Goal: Task Accomplishment & Management: Use online tool/utility

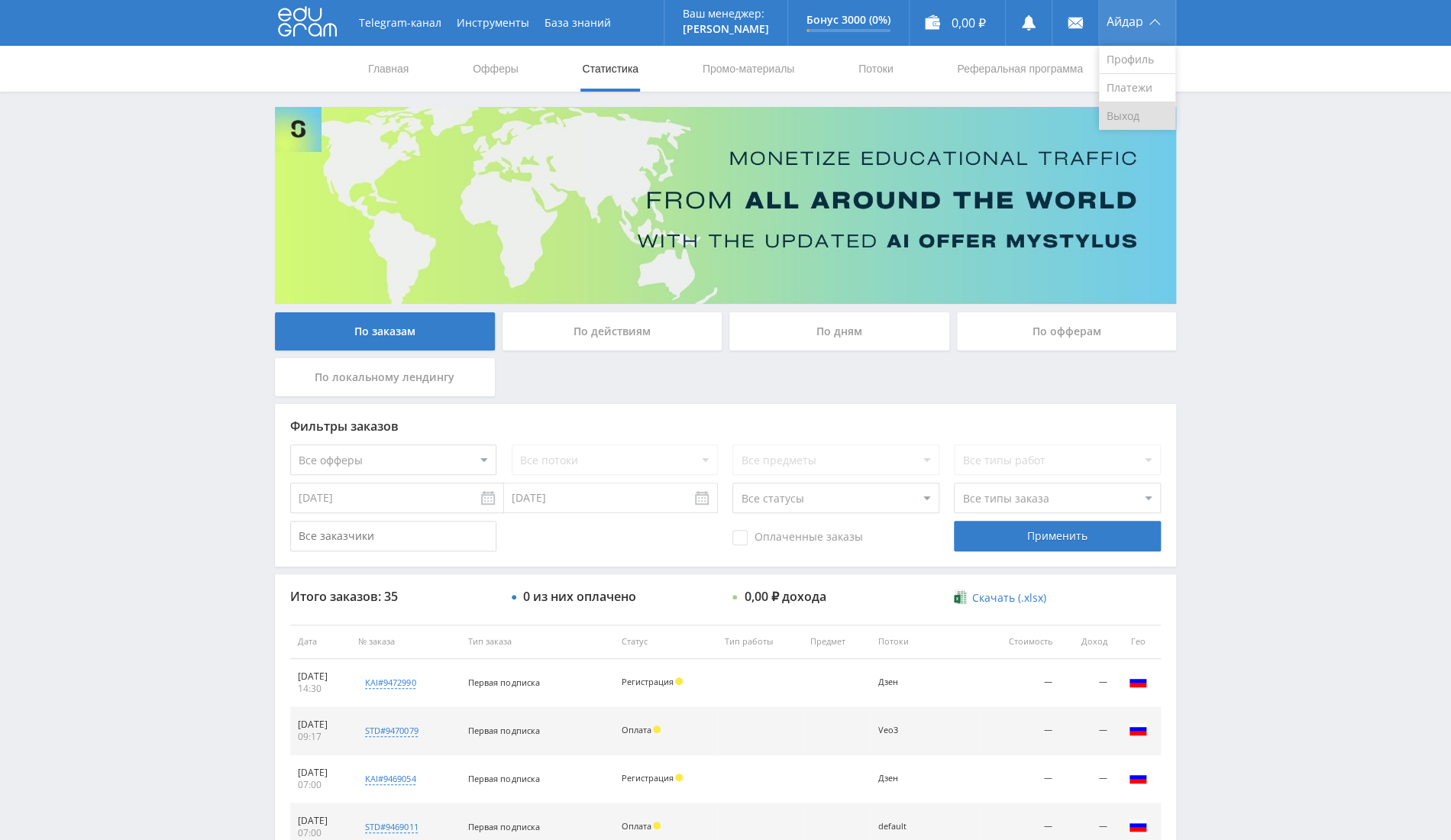
click at [1122, 110] on link "Выход" at bounding box center [1137, 116] width 77 height 28
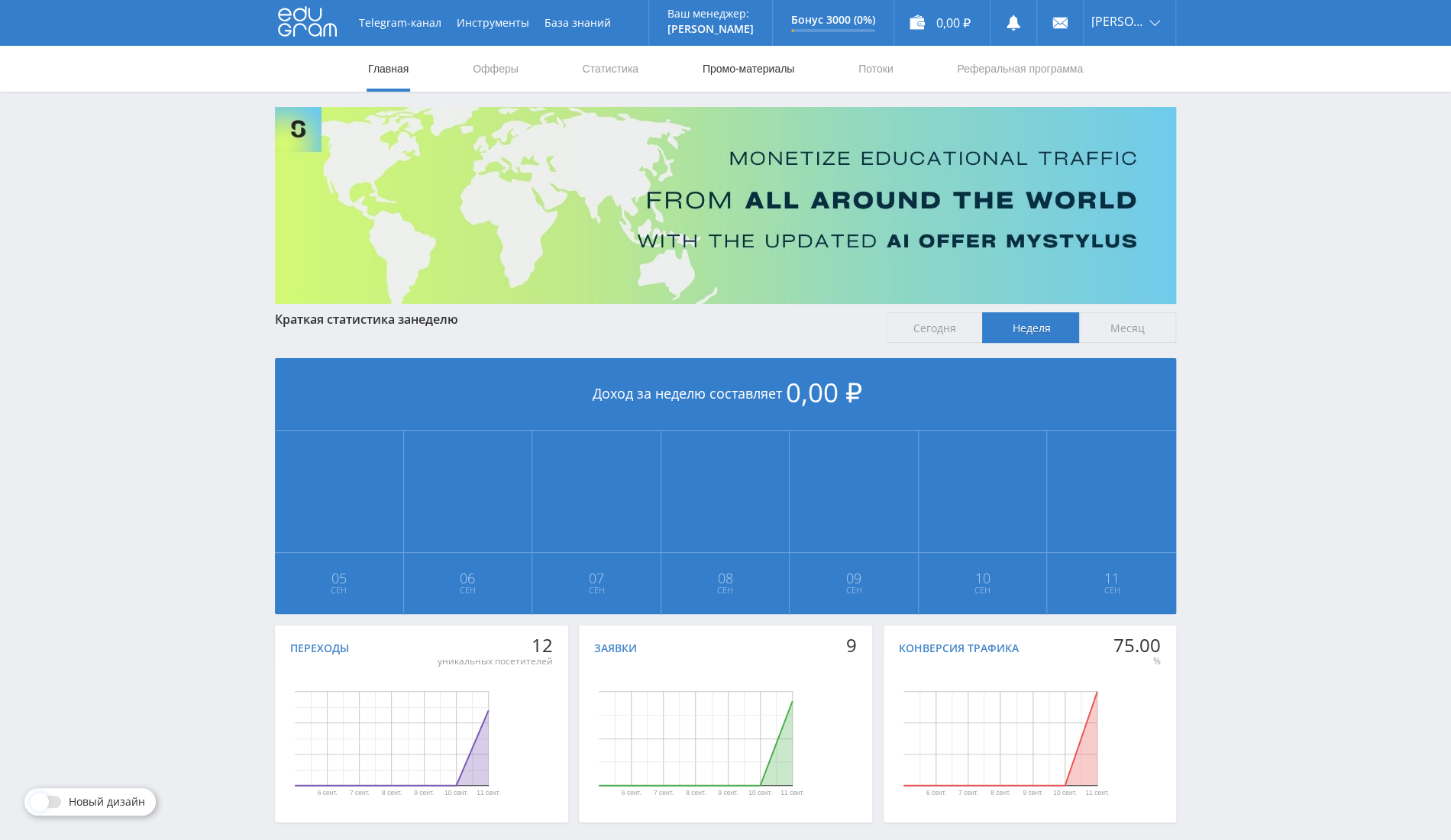
click at [736, 65] on link "Промо-материалы" at bounding box center [749, 68] width 95 height 46
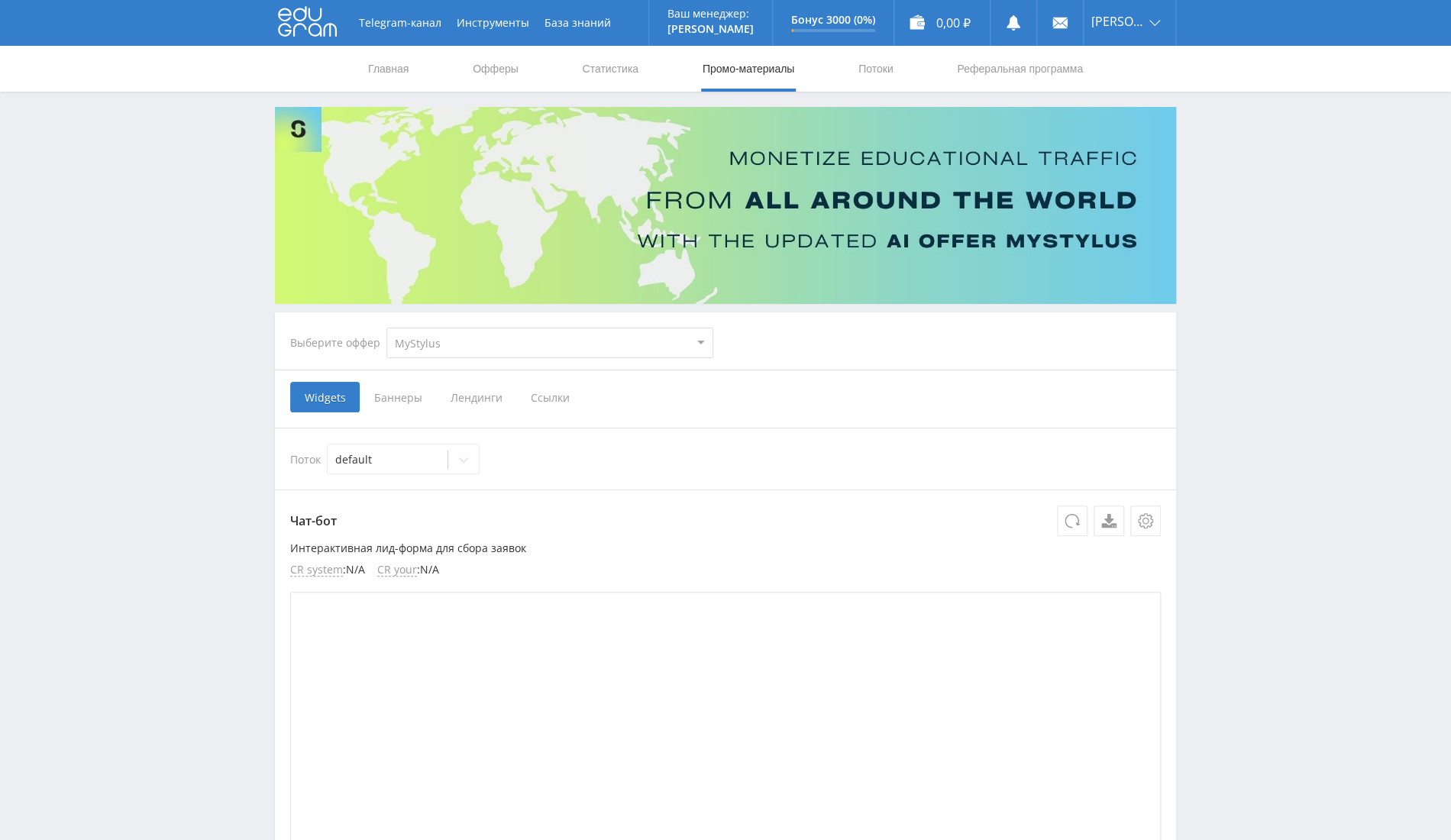
click at [561, 354] on select "MyStylus MyStylus - Revshare Кампус AI Studybay Автор24 Studybay Brazil Study A…" at bounding box center [550, 342] width 327 height 30
select select "376"
click at [386, 328] on select "MyStylus MyStylus - Revshare Кампус AI Studybay Автор24 Studybay Brazil Study A…" at bounding box center [550, 342] width 327 height 30
select select "376"
click at [388, 387] on span "Ссылки" at bounding box center [393, 397] width 68 height 30
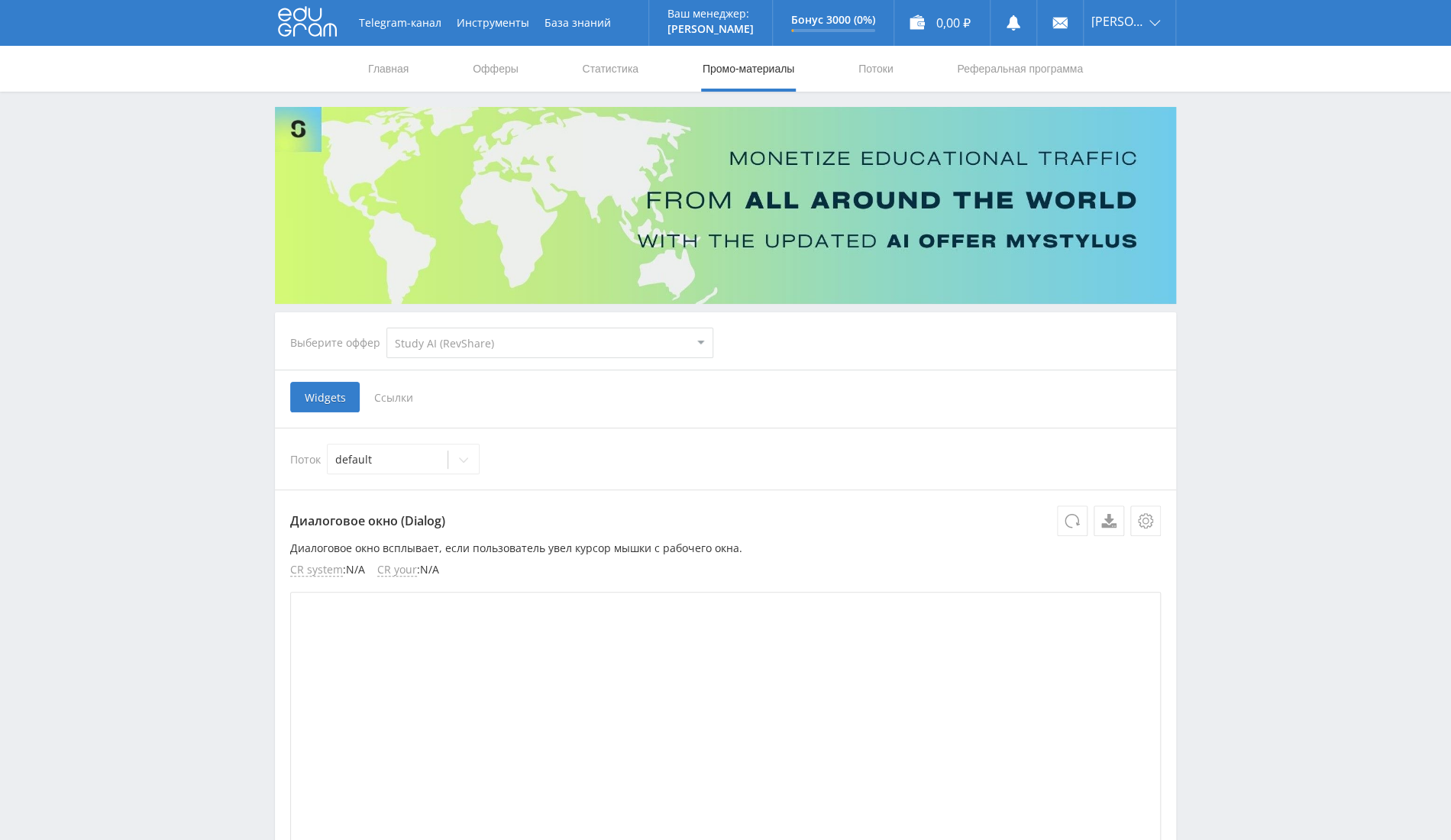
click at [0, 0] on input "Ссылки" at bounding box center [0, 0] width 0 height 0
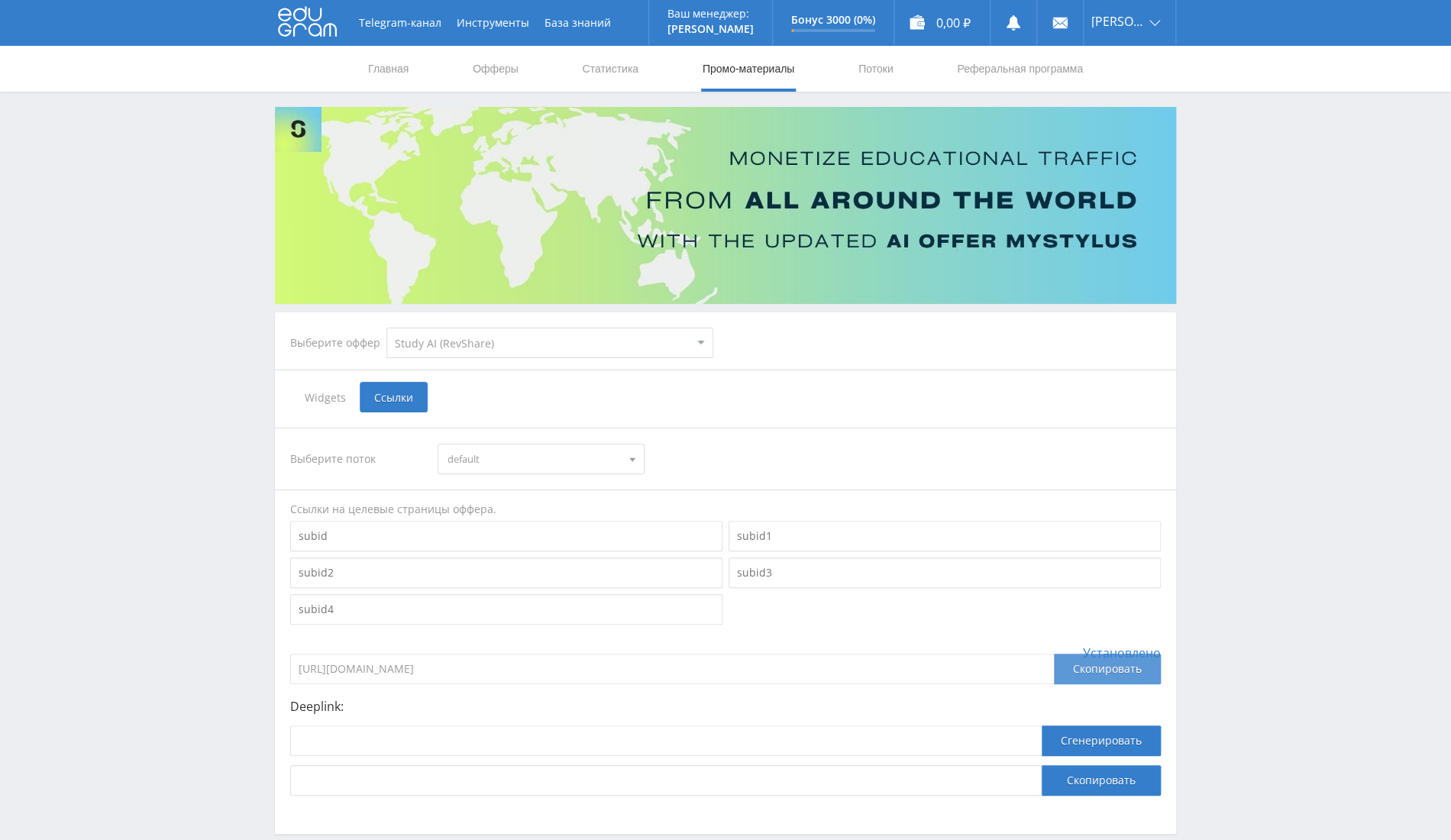
click at [1073, 664] on div "Скопировать" at bounding box center [1108, 668] width 107 height 30
click at [600, 323] on div "Выберите оффер MyStylus MyStylus - Revshare Кампус AI Studybay Автор24 Studybay…" at bounding box center [501, 343] width 448 height 55
click at [579, 351] on select "MyStylus MyStylus - Revshare Кампус AI Studybay Автор24 Studybay Brazil Study A…" at bounding box center [550, 342] width 327 height 30
click at [386, 328] on select "MyStylus MyStylus - Revshare Кампус AI Studybay Автор24 Studybay Brazil Study A…" at bounding box center [550, 342] width 327 height 30
click at [537, 453] on span "default" at bounding box center [534, 459] width 173 height 29
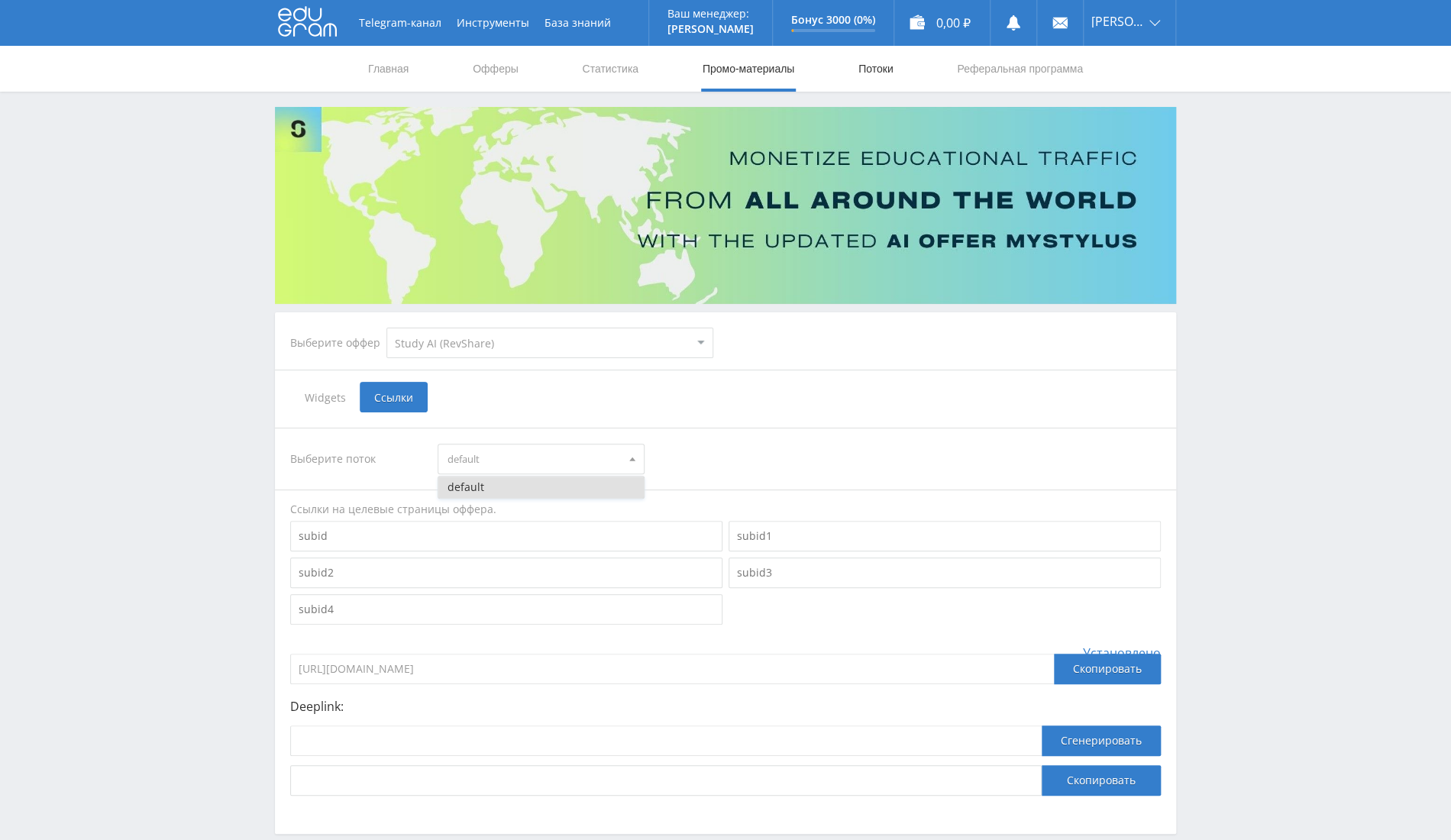
drag, startPoint x: 750, startPoint y: 316, endPoint x: 880, endPoint y: 80, distance: 269.4
click at [880, 80] on div "Telegram-канал Инструменты База знаний Ваш менеджер: Alex Alex Online @edugram_…" at bounding box center [726, 459] width 1451 height 918
click at [880, 80] on link "Потоки" at bounding box center [876, 68] width 38 height 46
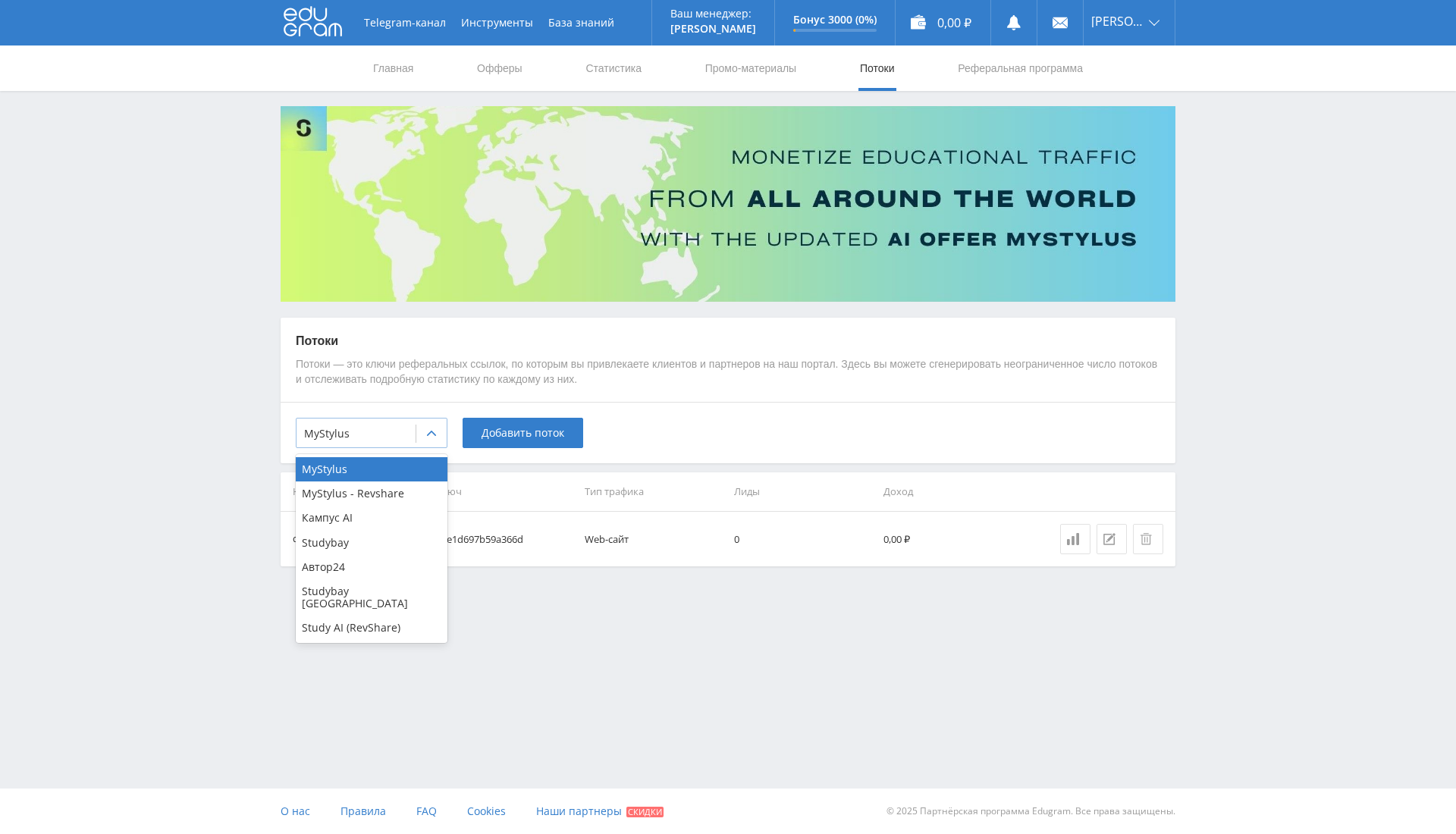
click at [420, 443] on div at bounding box center [431, 433] width 30 height 30
click at [379, 616] on div "Study AI (RevShare)" at bounding box center [371, 628] width 152 height 24
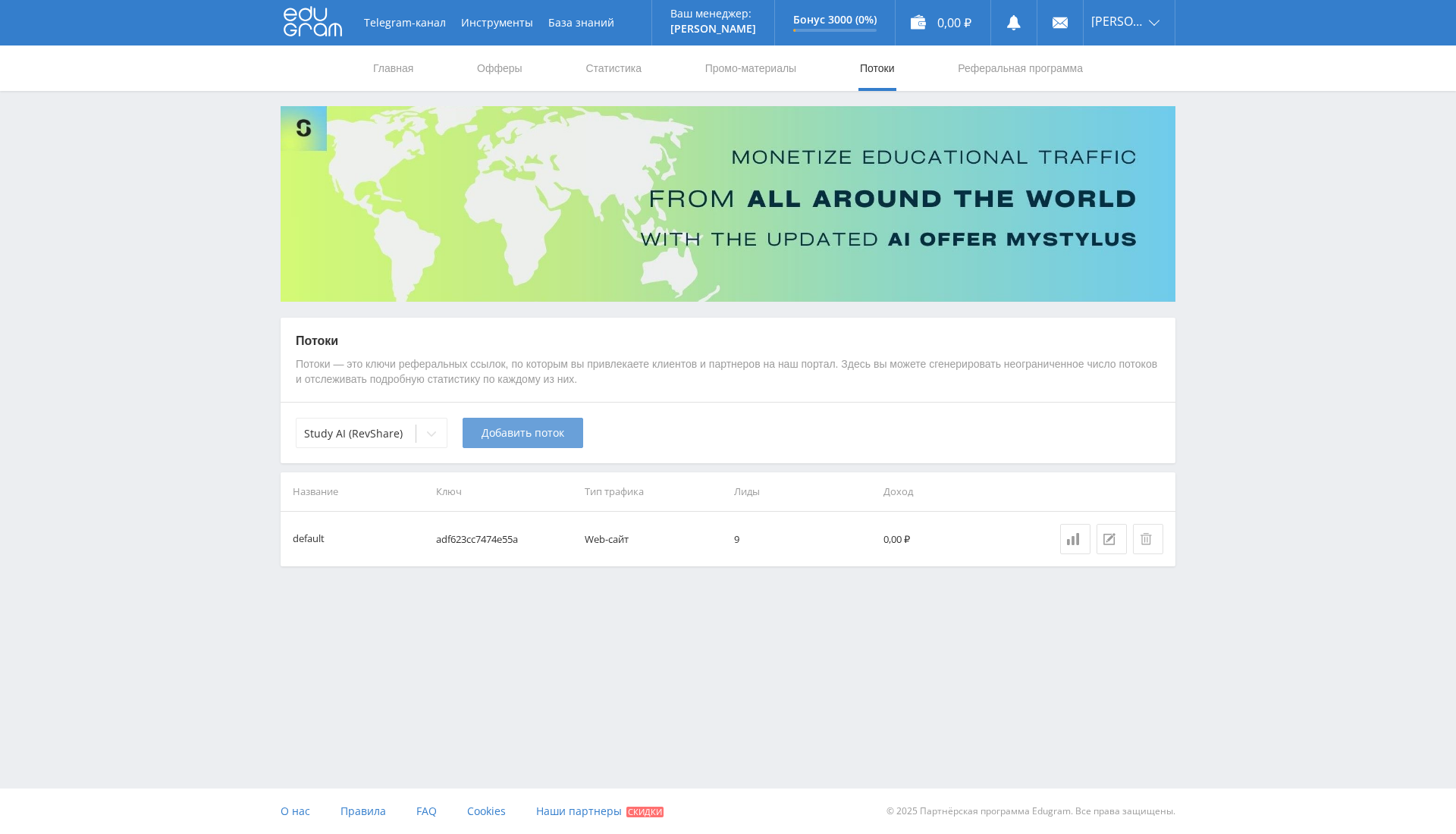
click at [519, 421] on button "Добавить поток" at bounding box center [522, 432] width 121 height 30
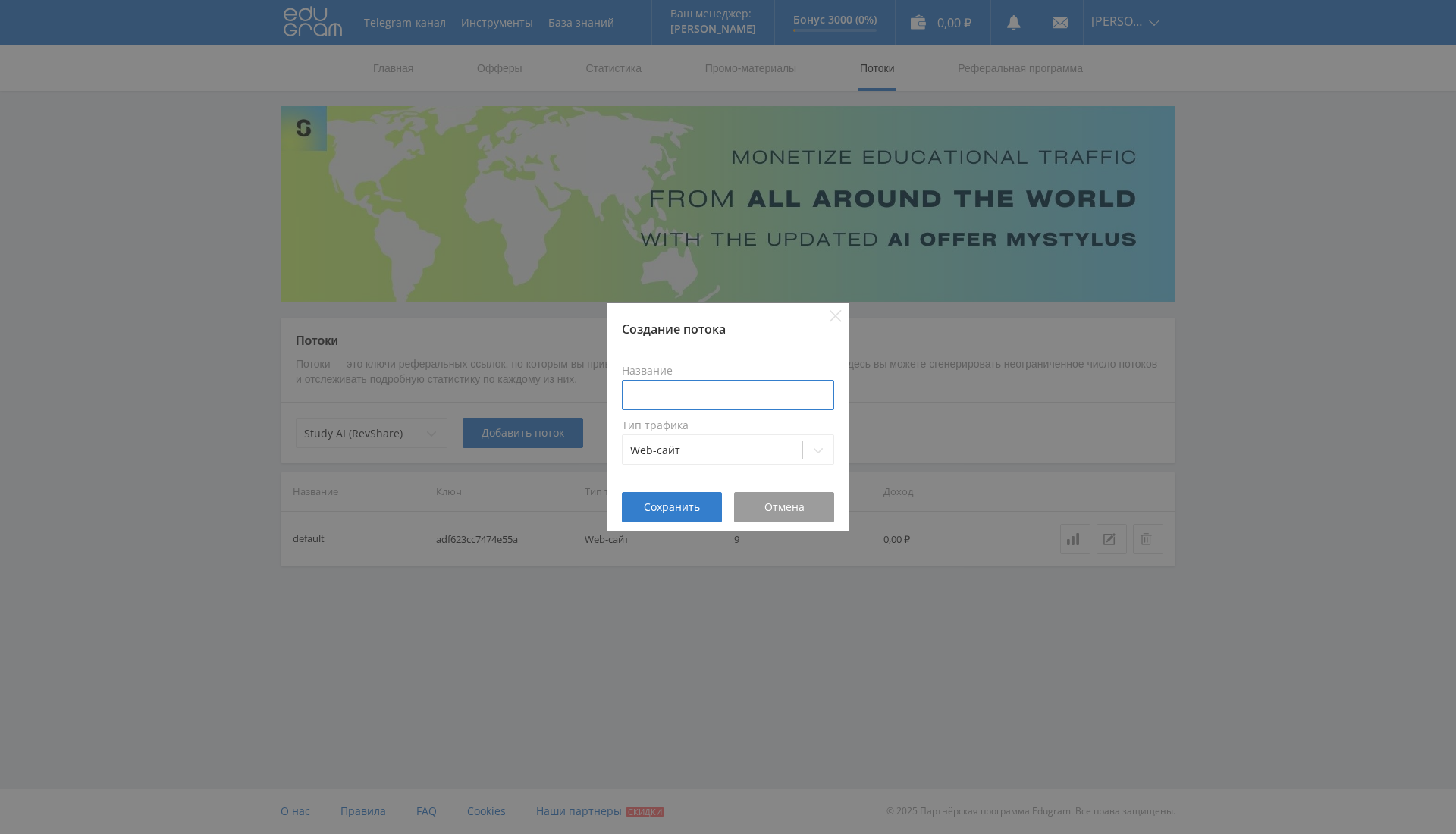
click at [685, 387] on input at bounding box center [728, 395] width 212 height 30
type input "Ген. изображение"
click at [667, 493] on button "Сохранить" at bounding box center [671, 507] width 100 height 30
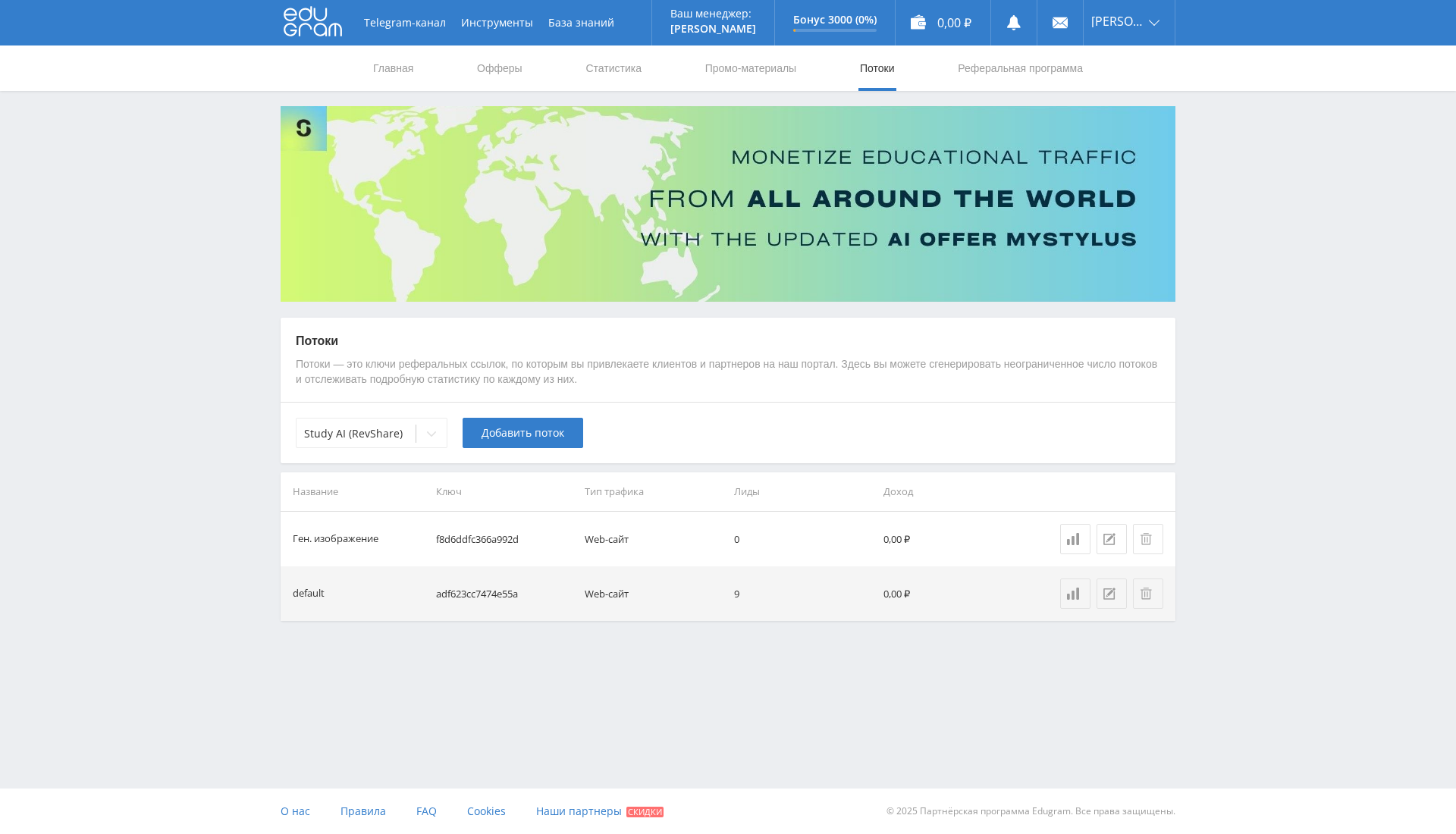
click at [492, 540] on td "f8d6ddfc366a992d" at bounding box center [504, 539] width 149 height 55
copy td "f8d6ddfc366a992d"
click at [724, 60] on link "Промо-материалы" at bounding box center [751, 68] width 94 height 45
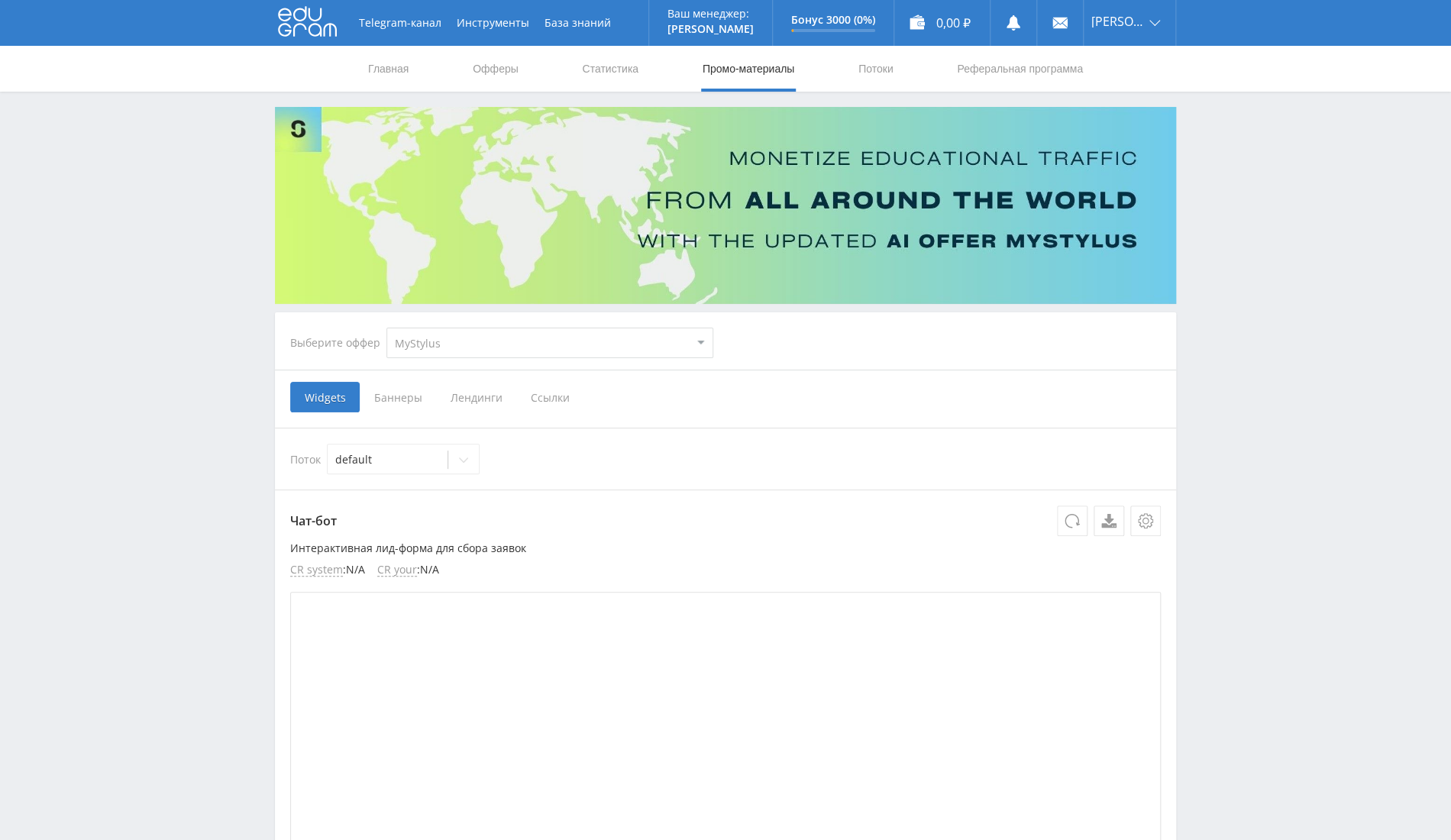
click at [556, 352] on select "MyStylus MyStylus - Revshare Кампус AI Studybay Автор24 Studybay Brazil Study A…" at bounding box center [550, 342] width 327 height 30
select select "376"
click at [386, 328] on select "MyStylus MyStylus - Revshare Кампус AI Studybay Автор24 Studybay Brazil Study A…" at bounding box center [550, 342] width 327 height 30
select select "376"
click at [392, 386] on span "Ссылки" at bounding box center [393, 397] width 68 height 30
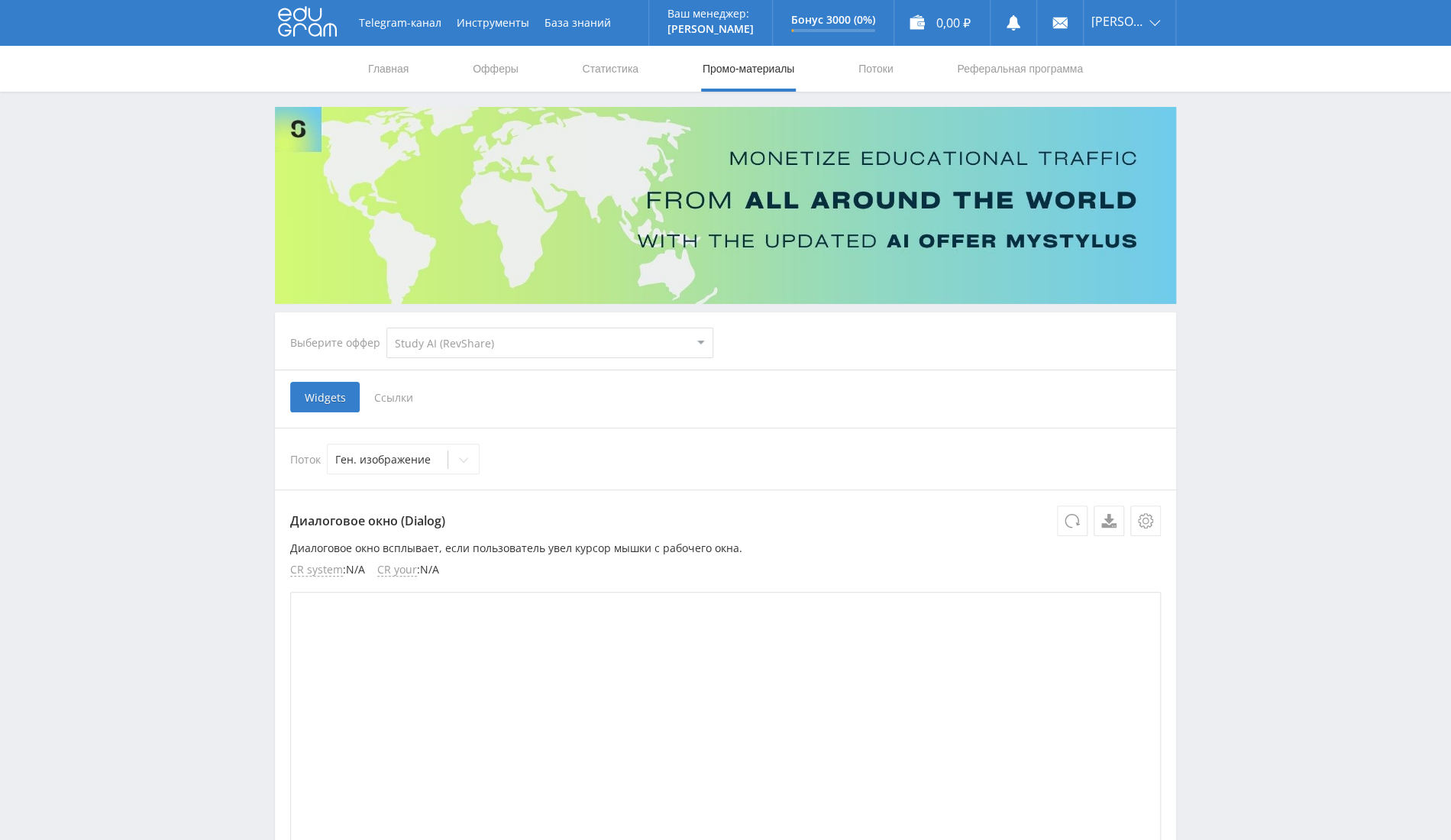
click at [0, 0] on input "Ссылки" at bounding box center [0, 0] width 0 height 0
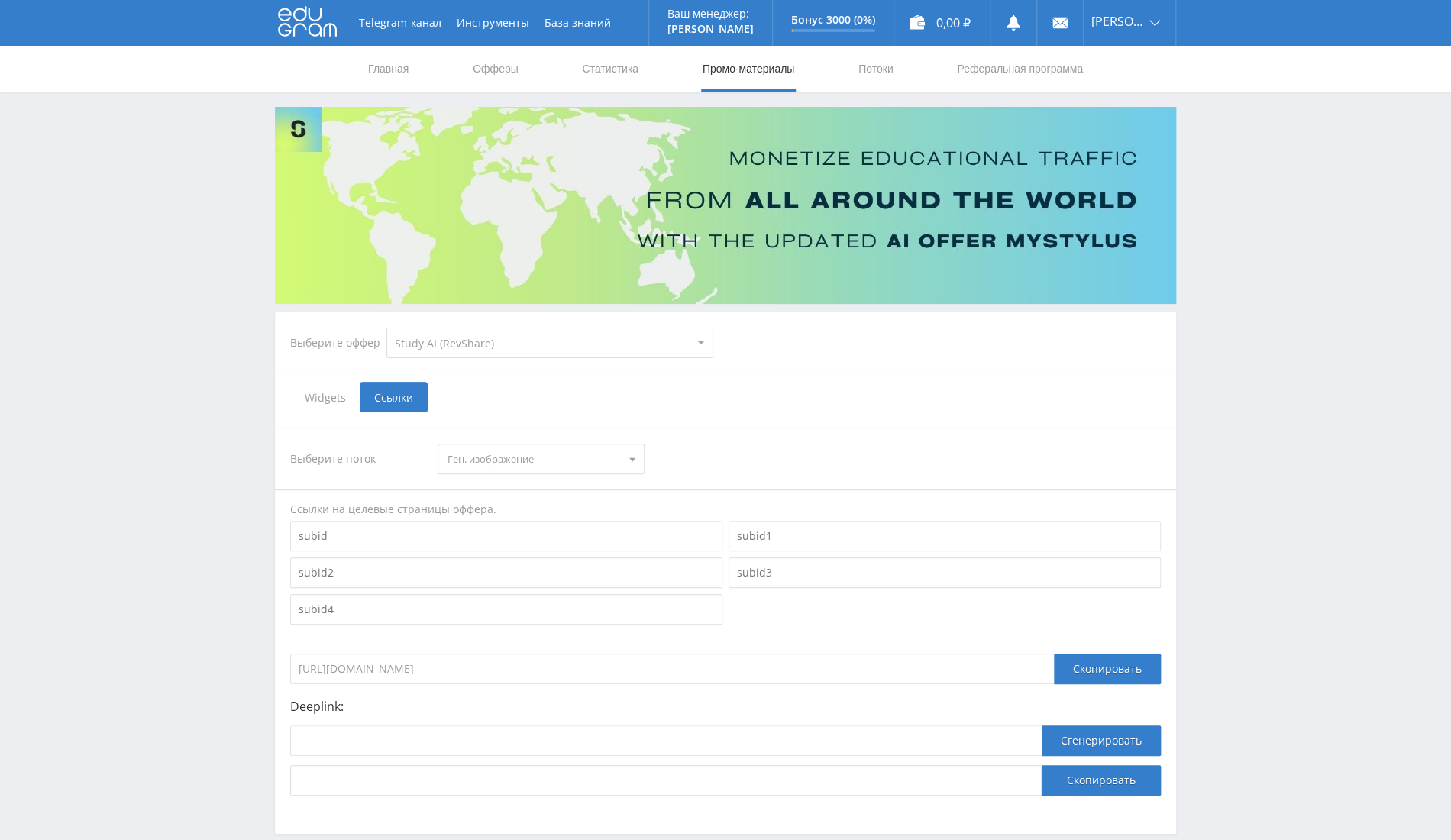
scroll to position [77, 0]
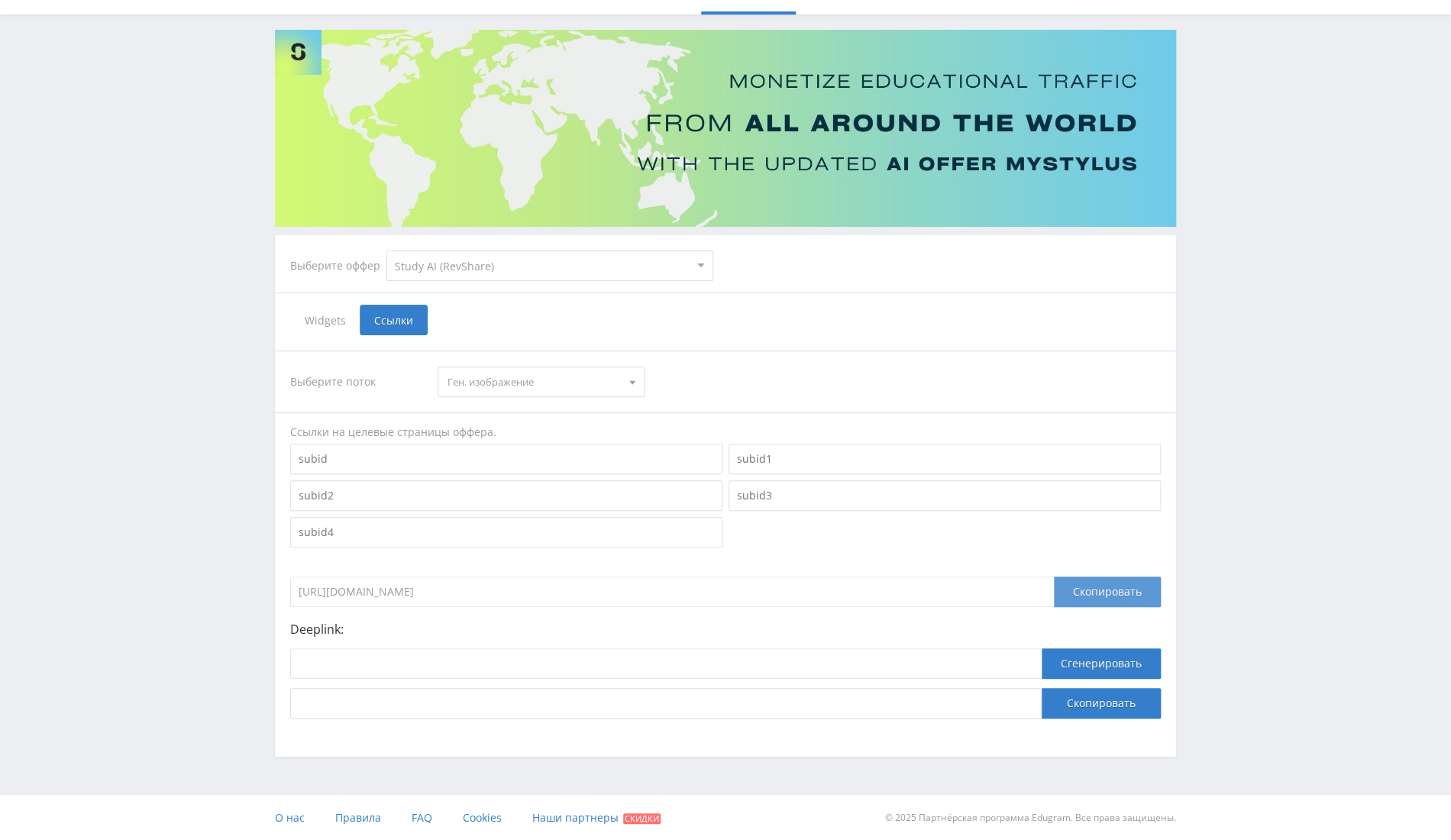
click at [1073, 584] on div "Скопировать" at bounding box center [1108, 592] width 107 height 30
click at [580, 663] on input at bounding box center [665, 663] width 751 height 30
paste input "https://study24.ai/chat/open_ai_image_bot"
type input "https://study24.ai/chat/open_ai_image_bot"
click at [1121, 666] on button "Сгенерировать" at bounding box center [1102, 663] width 119 height 30
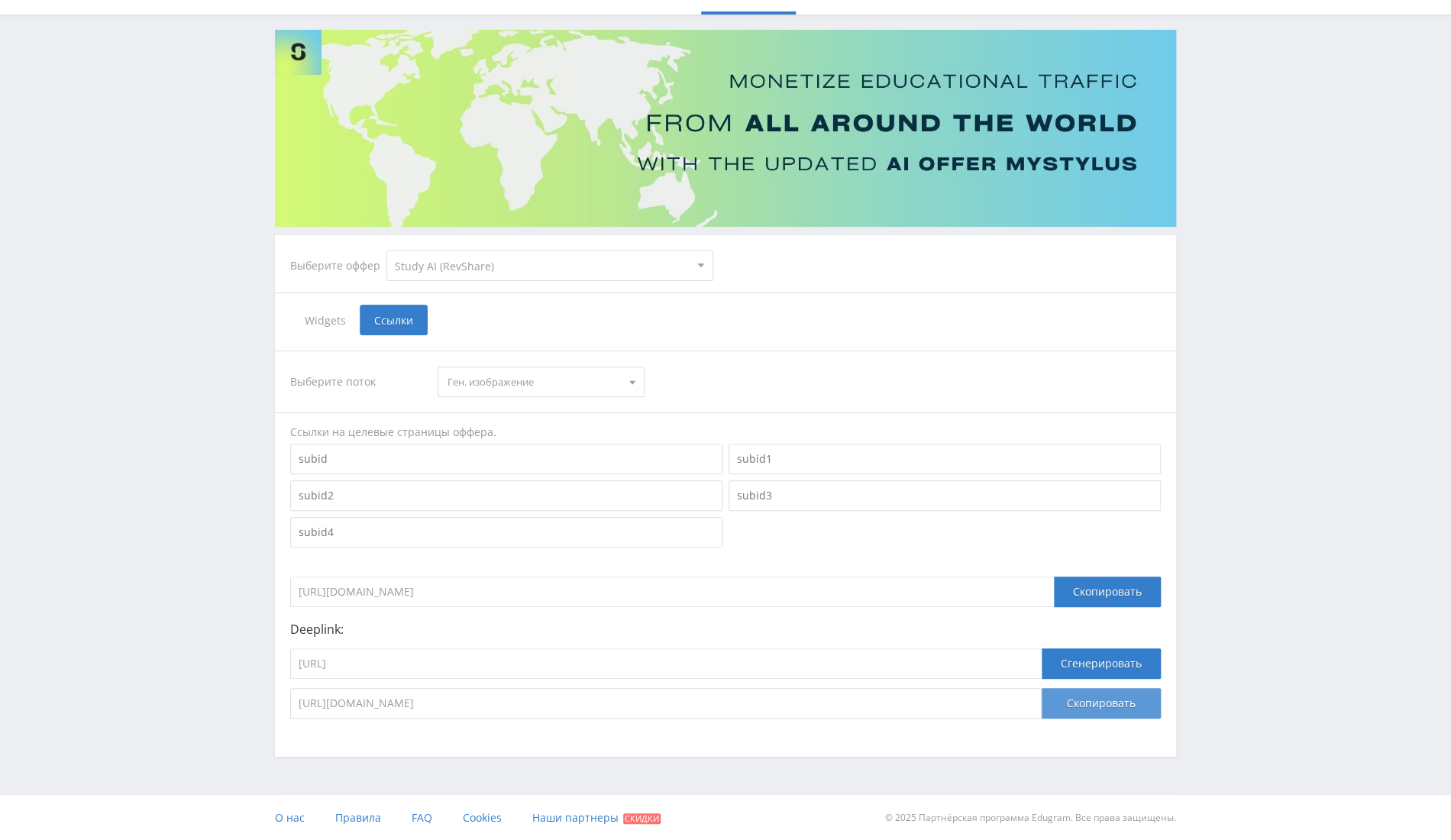
click at [1094, 710] on button "Скопировать" at bounding box center [1102, 703] width 119 height 30
click at [1096, 710] on button "Скопировать" at bounding box center [1102, 703] width 119 height 30
